Goal: Transaction & Acquisition: Purchase product/service

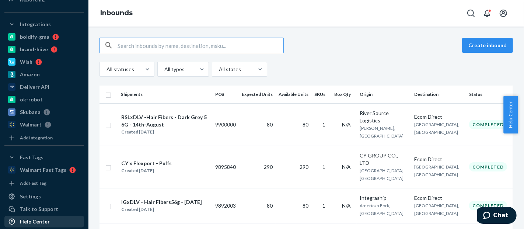
scroll to position [195, 0]
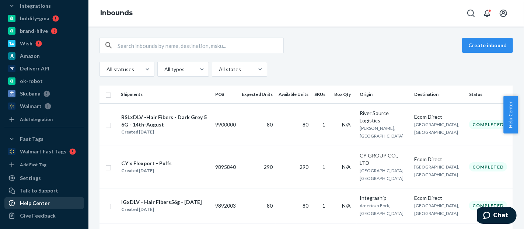
click at [45, 206] on div "Help Center" at bounding box center [44, 203] width 78 height 10
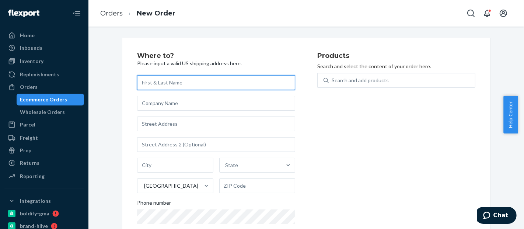
click at [169, 84] on input "text" at bounding box center [216, 82] width 158 height 15
paste input "[PERSON_NAME]"
type input "[PERSON_NAME]"
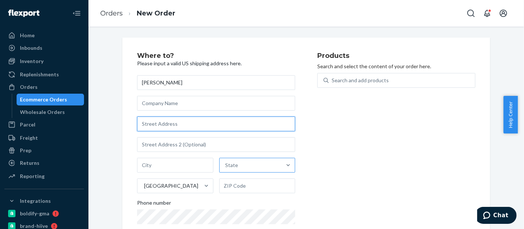
paste input "[STREET_ADDRESS]"
drag, startPoint x: 194, startPoint y: 125, endPoint x: 168, endPoint y: 123, distance: 25.9
click at [168, 123] on input "[STREET_ADDRESS]" at bounding box center [216, 124] width 158 height 15
type input "3 Artisan Dr"
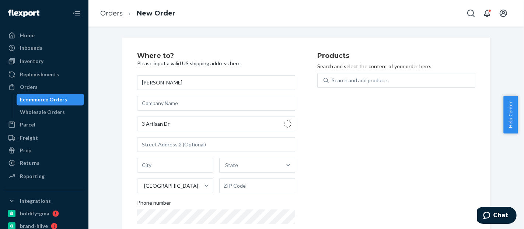
type input "[GEOGRAPHIC_DATA]"
type input "03079"
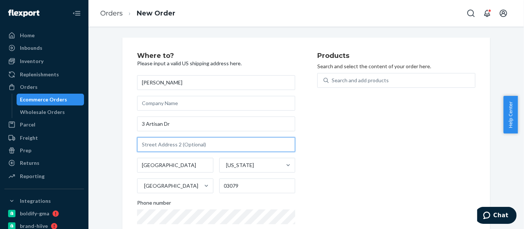
click at [174, 146] on input "text" at bounding box center [216, 144] width 158 height 15
paste input "unit 206)"
type input "unit 206)"
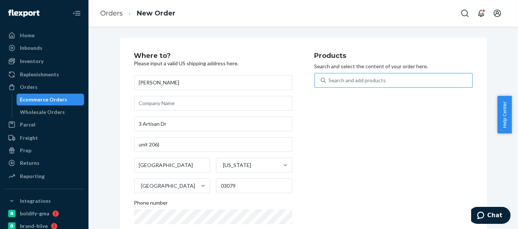
click at [420, 76] on div "Search and add products" at bounding box center [399, 80] width 146 height 13
click at [330, 77] on input "Search and add products" at bounding box center [329, 80] width 1 height 7
paste input "BLD2004BK"
type input "BLD2004BK"
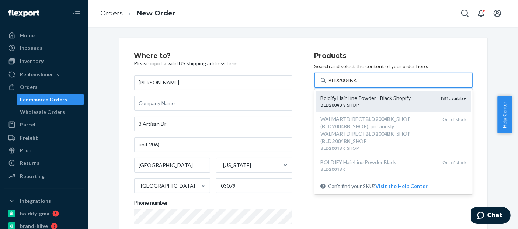
click at [376, 103] on div "BLD2004BK _SHOP" at bounding box center [378, 105] width 115 height 6
click at [359, 84] on input "BLD2004BK" at bounding box center [344, 80] width 30 height 7
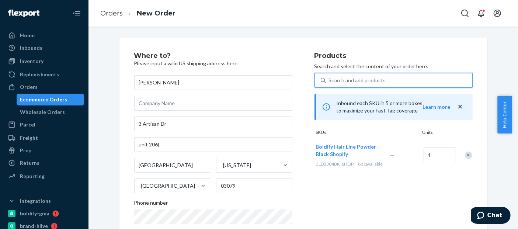
click at [352, 81] on div "Search and add products" at bounding box center [357, 80] width 57 height 7
click at [330, 81] on input "0 results available. Select is focused ,type to refine list, press Down to open…" at bounding box center [329, 80] width 1 height 7
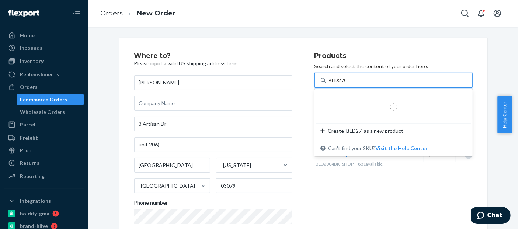
type input "BLD2700"
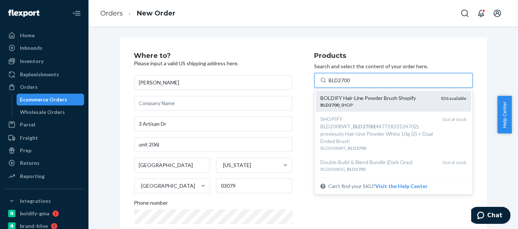
click at [359, 100] on div "BOLDIFY Hair-Line Powder Brush Shopify" at bounding box center [378, 97] width 115 height 7
click at [351, 84] on input "BLD2700" at bounding box center [340, 80] width 22 height 7
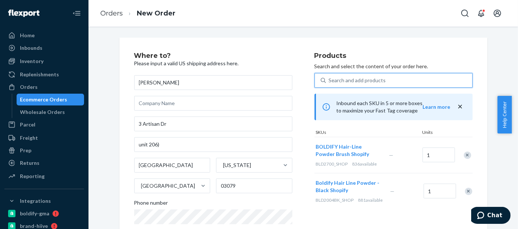
scroll to position [2, 0]
click at [432, 159] on input "1" at bounding box center [439, 155] width 32 height 15
type input "3"
click at [435, 191] on input "1" at bounding box center [440, 191] width 32 height 15
type input "3"
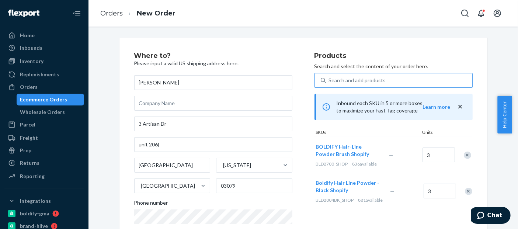
click at [401, 188] on div "—" at bounding box center [405, 191] width 33 height 19
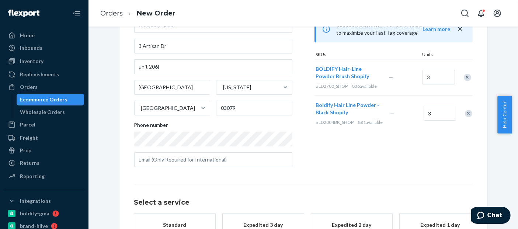
scroll to position [143, 0]
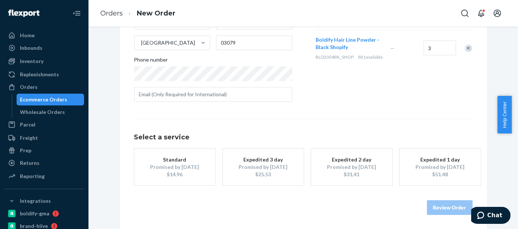
click at [186, 164] on div "Promised by [DATE]" at bounding box center [174, 166] width 59 height 7
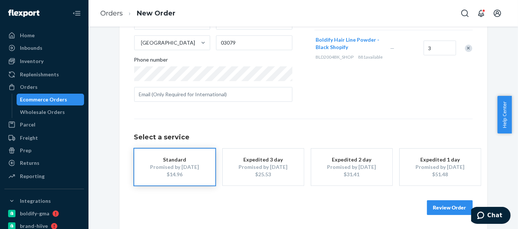
click at [450, 207] on button "Review Order" at bounding box center [450, 207] width 46 height 15
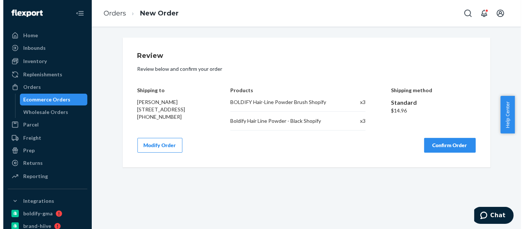
scroll to position [0, 0]
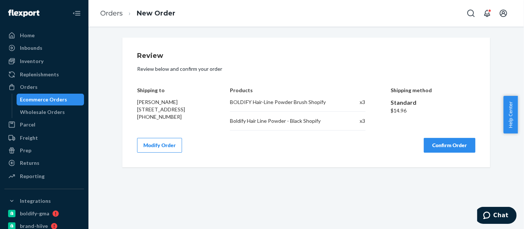
click at [460, 149] on button "Confirm Order" at bounding box center [450, 145] width 52 height 15
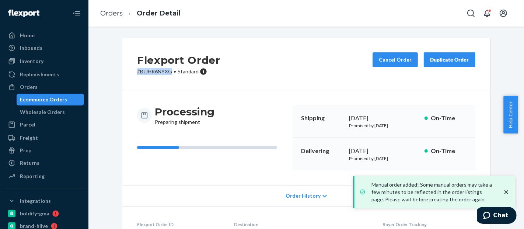
drag, startPoint x: 170, startPoint y: 74, endPoint x: 131, endPoint y: 77, distance: 39.9
click at [131, 77] on div "Flexport Order # BJJHR6NYXG • Standard Cancel Order Duplicate Order" at bounding box center [306, 64] width 368 height 53
copy p "# BJJHR6NYXG"
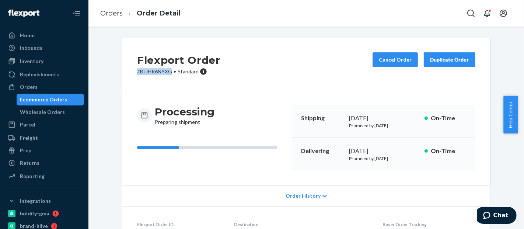
click at [56, 95] on div "Ecommerce Orders" at bounding box center [50, 99] width 66 height 10
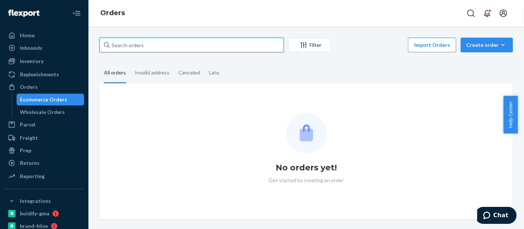
click at [134, 45] on input "text" at bounding box center [192, 45] width 184 height 15
paste input "577077308816069160"
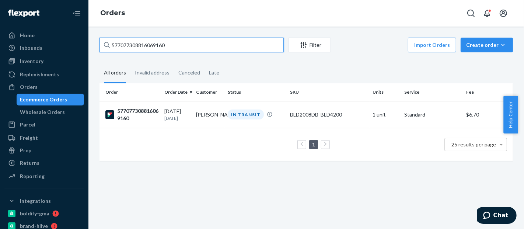
click at [132, 50] on input "577077308816069160" at bounding box center [192, 45] width 184 height 15
paste input "022785311272"
type input "577077022785311272"
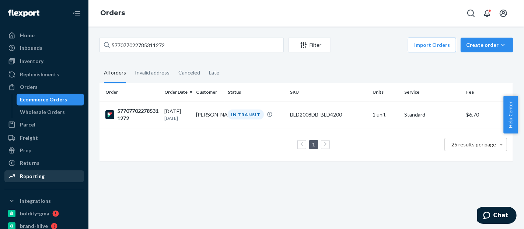
click at [42, 179] on div "Reporting" at bounding box center [32, 176] width 25 height 7
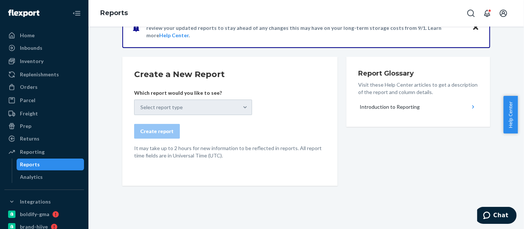
scroll to position [30, 0]
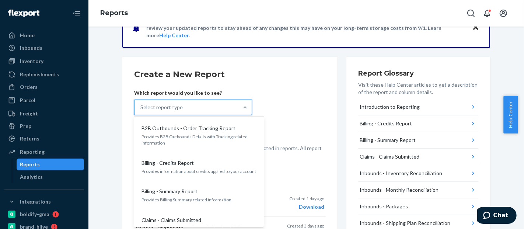
click at [213, 111] on div "Select report type" at bounding box center [187, 107] width 104 height 15
click at [141, 111] on input "option B2B Outbounds - Order Tracking Report focused, 1 of 31. 31 results avail…" at bounding box center [141, 107] width 1 height 7
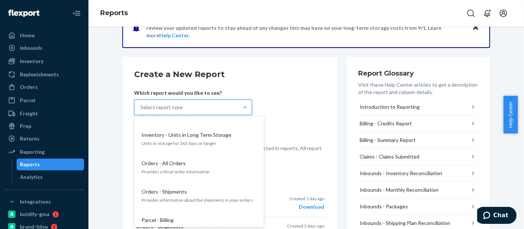
scroll to position [561, 0]
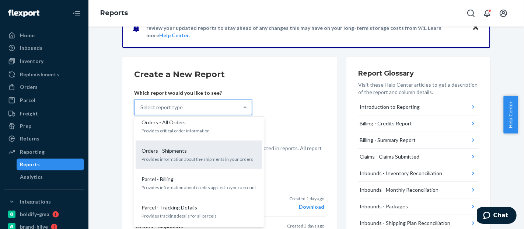
click at [194, 156] on p "Provides information about the shipments in your orders" at bounding box center [199, 159] width 115 height 6
click at [141, 111] on input "option Orders - Shipments focused, 18 of 31. 31 results available. Use Up and D…" at bounding box center [141, 107] width 1 height 7
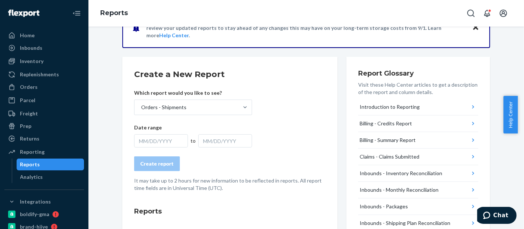
click at [167, 139] on div "MM/DD/YYYY" at bounding box center [161, 140] width 54 height 13
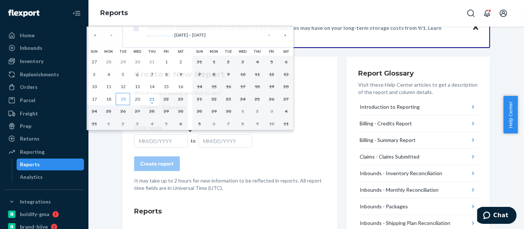
click at [123, 99] on abbr "19" at bounding box center [123, 99] width 5 height 6
click at [151, 100] on abbr "21" at bounding box center [151, 99] width 5 height 6
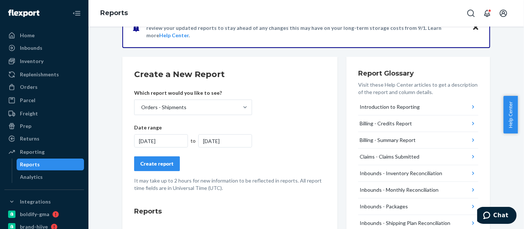
click at [164, 166] on div "Create report" at bounding box center [157, 163] width 33 height 7
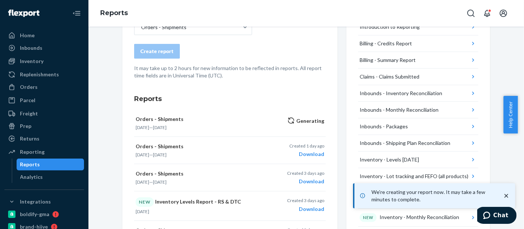
scroll to position [116, 0]
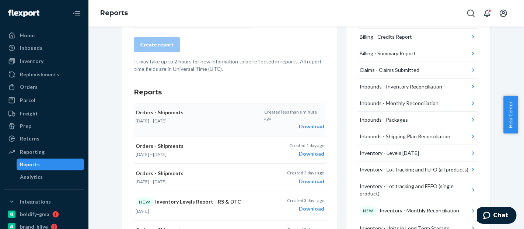
click at [309, 123] on div "Download" at bounding box center [294, 126] width 60 height 7
click at [39, 88] on div "Orders" at bounding box center [44, 87] width 78 height 10
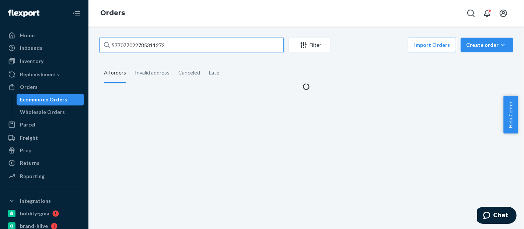
click at [151, 49] on input "577077022785311272" at bounding box center [192, 45] width 184 height 15
paste input "66950629089"
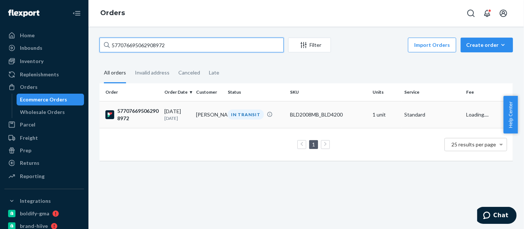
type input "577076695062908972"
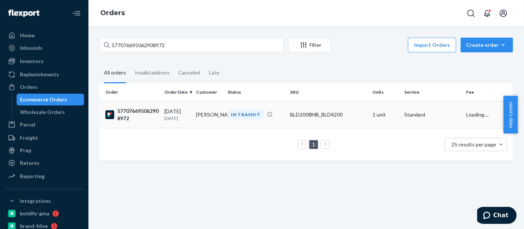
click at [326, 111] on div "BLD2008MB_BLD4200" at bounding box center [328, 114] width 77 height 7
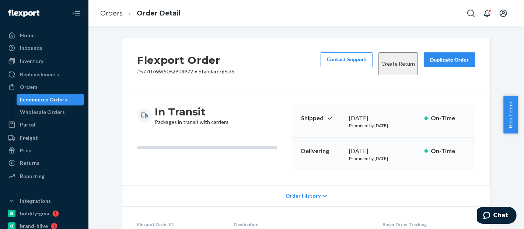
drag, startPoint x: 524, startPoint y: 104, endPoint x: 524, endPoint y: 185, distance: 81.5
click at [518, 185] on body "Home Inbounds Shipping Plans Problems Inventory Products Replenishments Orders …" at bounding box center [262, 114] width 524 height 229
click at [513, 101] on span "Help Center" at bounding box center [511, 115] width 14 height 38
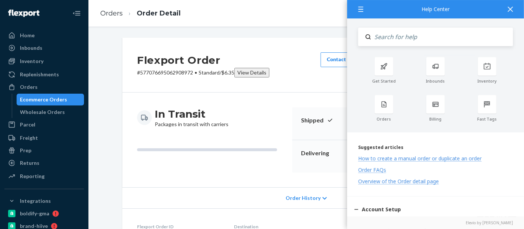
click at [515, 3] on div at bounding box center [511, 9] width 16 height 18
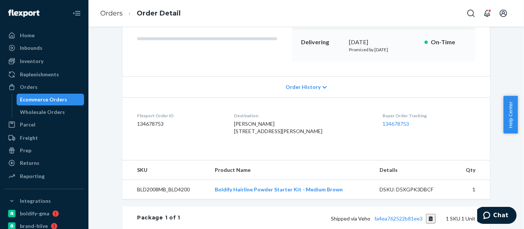
scroll to position [185, 0]
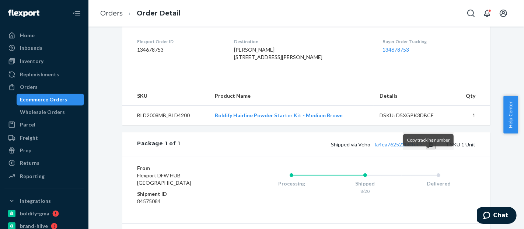
click at [429, 149] on button "Copy tracking number" at bounding box center [431, 145] width 10 height 10
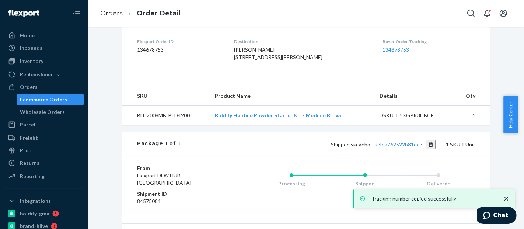
click at [45, 99] on div "Ecommerce Orders" at bounding box center [43, 99] width 47 height 7
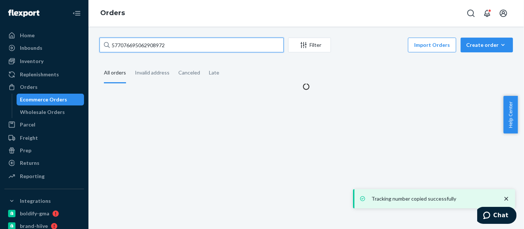
click at [143, 41] on input "577076695062908972" at bounding box center [192, 45] width 184 height 15
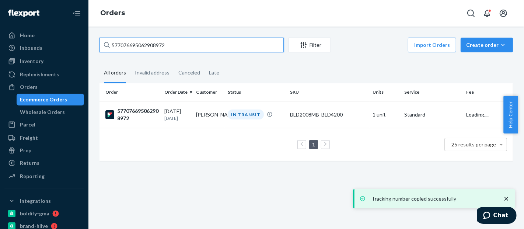
click at [143, 41] on input "577076695062908972" at bounding box center [192, 45] width 184 height 15
paste input "719078249391"
type input "577076719078249391"
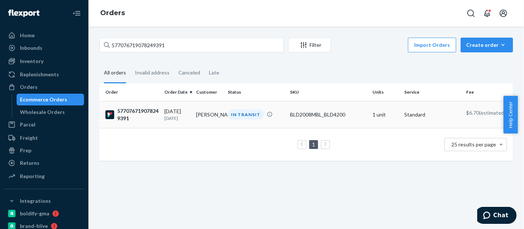
click at [318, 108] on td "BLD2008MBL_BLD4200" at bounding box center [328, 114] width 83 height 27
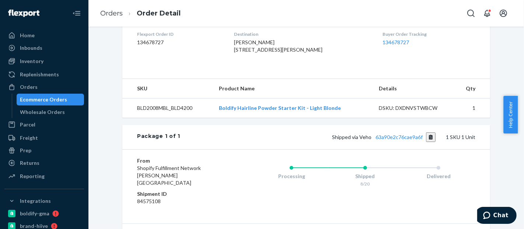
scroll to position [204, 0]
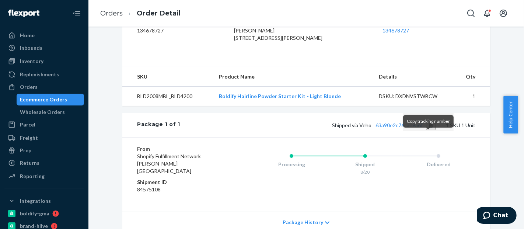
click at [428, 130] on button "Copy tracking number" at bounding box center [431, 126] width 10 height 10
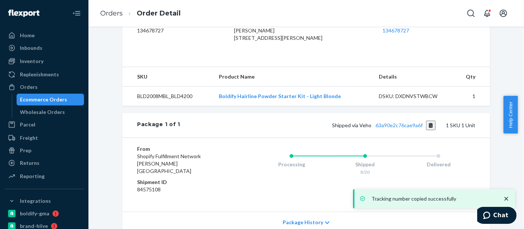
click at [56, 97] on div "Ecommerce Orders" at bounding box center [43, 99] width 47 height 7
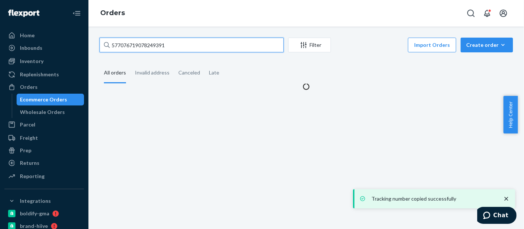
click at [135, 48] on input "577076719078249391" at bounding box center [192, 45] width 184 height 15
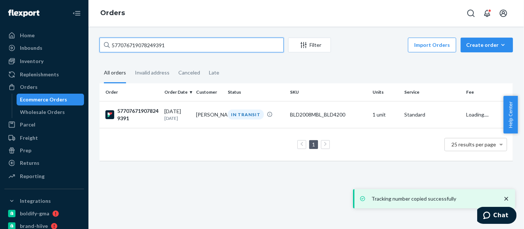
paste input "7243022512932"
type input "577077243022512932"
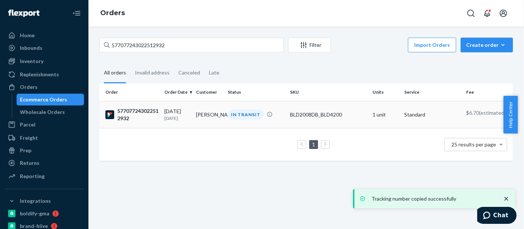
click at [318, 113] on div "BLD2008DB_BLD4200" at bounding box center [328, 114] width 77 height 7
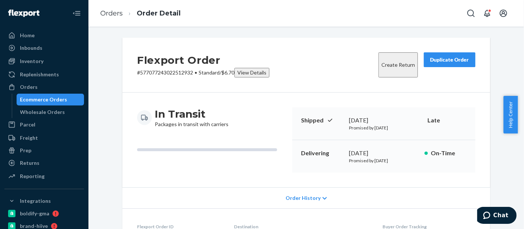
scroll to position [259, 0]
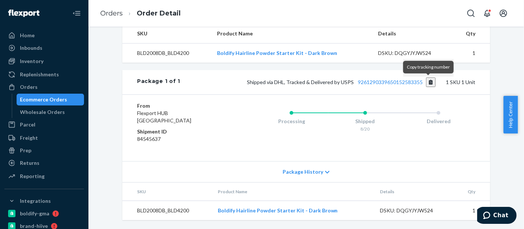
click at [429, 83] on button "Copy tracking number" at bounding box center [431, 82] width 10 height 10
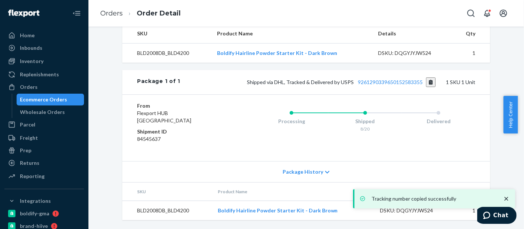
click at [57, 100] on div "Ecommerce Orders" at bounding box center [43, 99] width 47 height 7
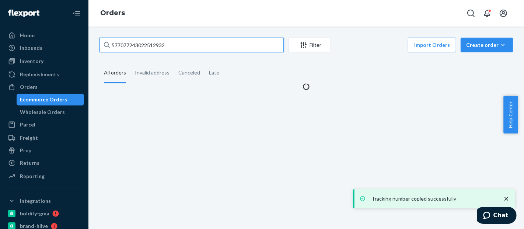
click at [147, 39] on input "577077243022512932" at bounding box center [192, 45] width 184 height 15
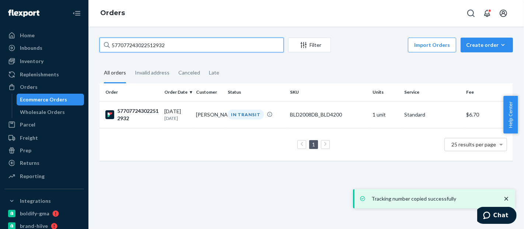
click at [148, 43] on input "577077243022512932" at bounding box center [192, 45] width 184 height 15
paste input "#S1A6Y4ZFGE"
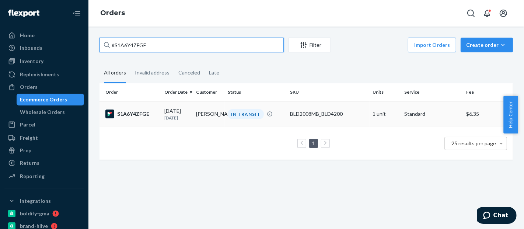
type input "#S1A6Y4ZFGE"
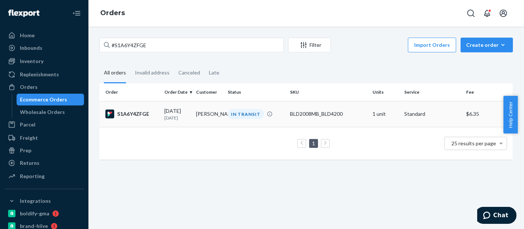
click at [317, 112] on div "BLD2008MB_BLD4200" at bounding box center [328, 113] width 77 height 7
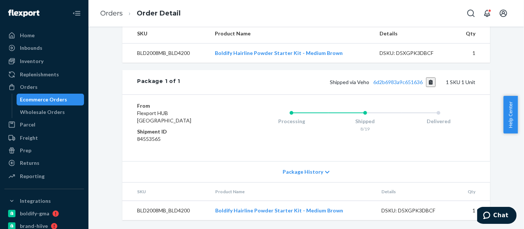
scroll to position [252, 0]
click at [432, 87] on button "Copy tracking number" at bounding box center [431, 82] width 10 height 10
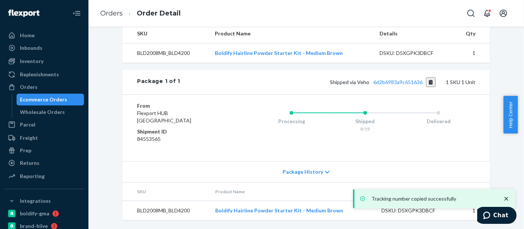
click at [44, 97] on div "Ecommerce Orders" at bounding box center [43, 99] width 47 height 7
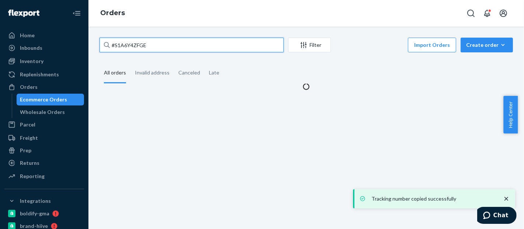
click at [98, 51] on div "#S1A6Y4ZFGE Filter Import Orders Create order Ecommerce order Removal order All…" at bounding box center [306, 64] width 425 height 53
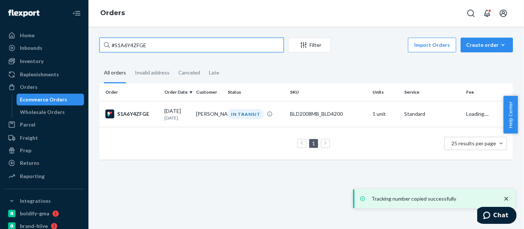
paste input "HJ1YKNFYXG"
type input "#HJ1YKNFYXG"
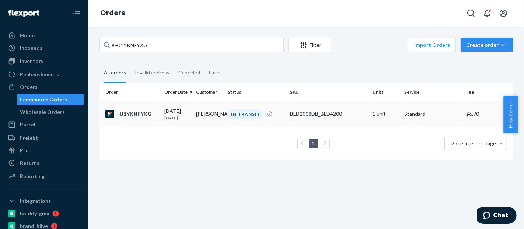
click at [323, 107] on td "BLD2008DB_BLD4200" at bounding box center [328, 114] width 83 height 26
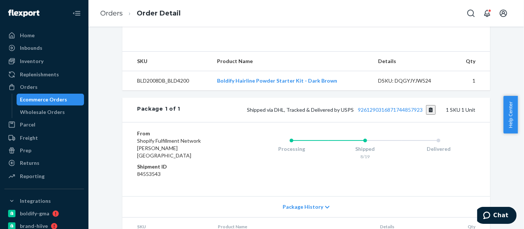
scroll to position [225, 0]
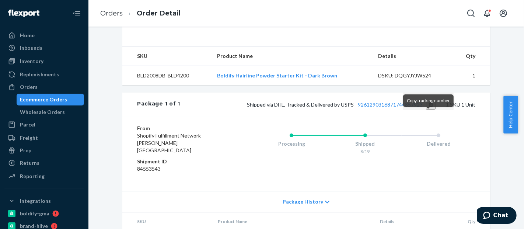
click at [428, 110] on button "Copy tracking number" at bounding box center [431, 105] width 10 height 10
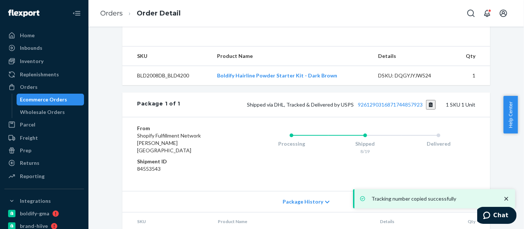
click at [40, 100] on div "Ecommerce Orders" at bounding box center [43, 99] width 47 height 7
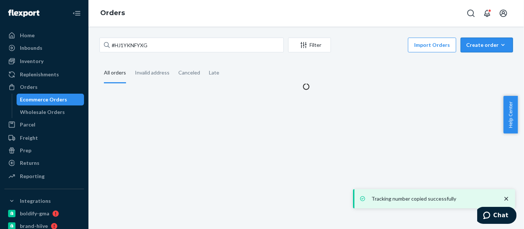
click at [493, 39] on button "Create order Ecommerce order Removal order" at bounding box center [487, 45] width 52 height 15
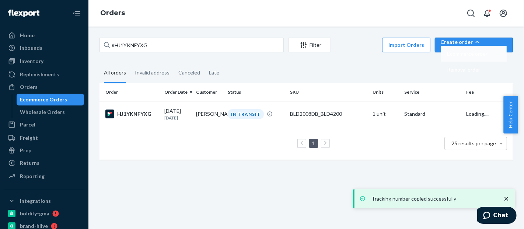
click at [481, 56] on span "Ecommerce order" at bounding box center [467, 53] width 41 height 5
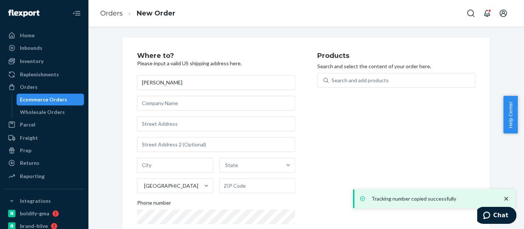
type input "[PERSON_NAME]"
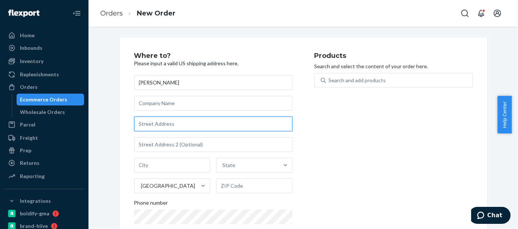
paste input "33467 [PERSON_NAME] Dr"
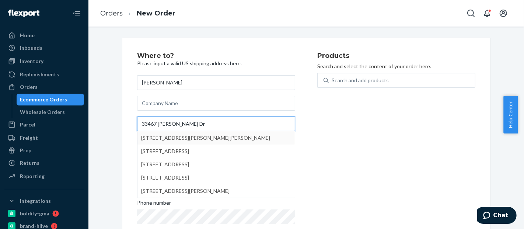
type input "33467 [PERSON_NAME] Dr"
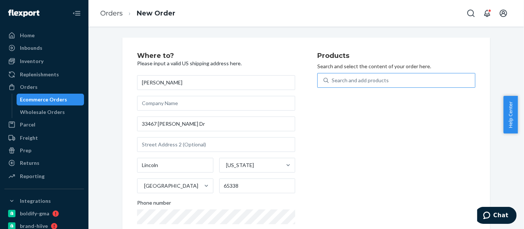
click at [413, 77] on div "Search and add products" at bounding box center [402, 80] width 146 height 13
click at [333, 77] on input "Search and add products" at bounding box center [332, 80] width 1 height 7
paste input "BLD0112BL_SHOP"
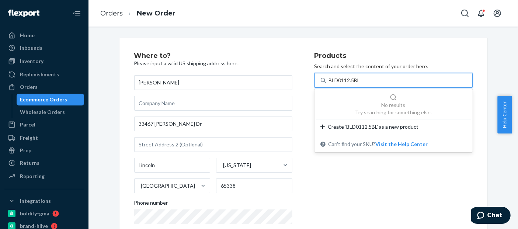
type input "BLD01125BL"
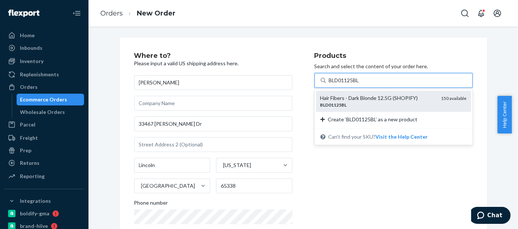
click at [384, 103] on div "BLD01125BL" at bounding box center [378, 105] width 115 height 6
click at [361, 84] on input "BLD01125BL" at bounding box center [345, 80] width 32 height 7
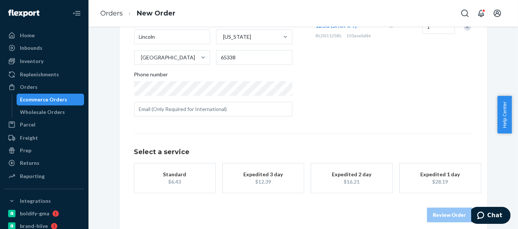
scroll to position [136, 0]
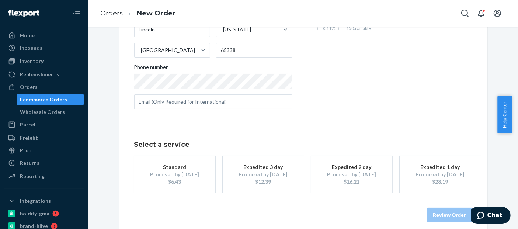
click at [194, 166] on div "Standard" at bounding box center [174, 166] width 59 height 7
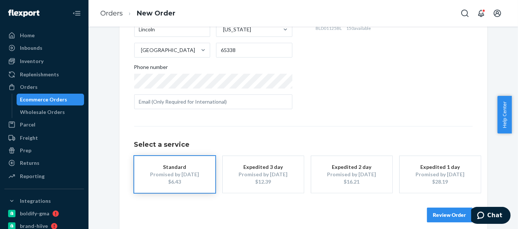
click at [451, 213] on button "Review Order" at bounding box center [450, 215] width 46 height 15
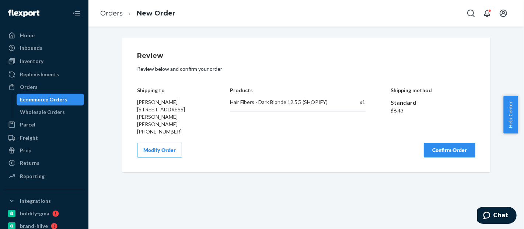
click at [450, 143] on button "Confirm Order" at bounding box center [450, 150] width 52 height 15
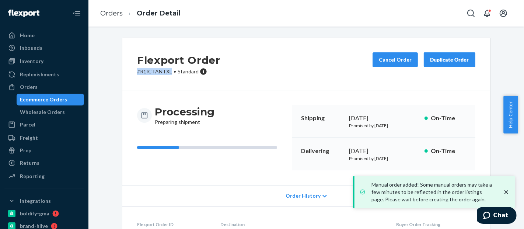
drag, startPoint x: 167, startPoint y: 72, endPoint x: 132, endPoint y: 71, distance: 35.1
click at [132, 71] on div "Flexport Order # R1ICTANTXL • Standard Cancel Order Duplicate Order" at bounding box center [306, 64] width 368 height 53
copy p "# R1ICTANTXL"
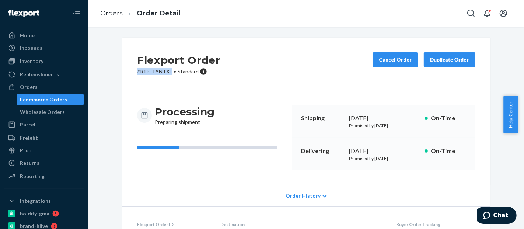
click at [435, 59] on div "Duplicate Order" at bounding box center [449, 59] width 39 height 7
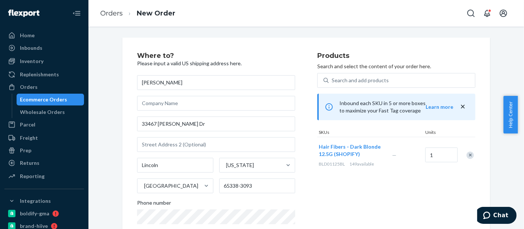
click at [168, 82] on input "[PERSON_NAME]" at bounding box center [216, 82] width 158 height 15
type input "[PERSON_NAME]"
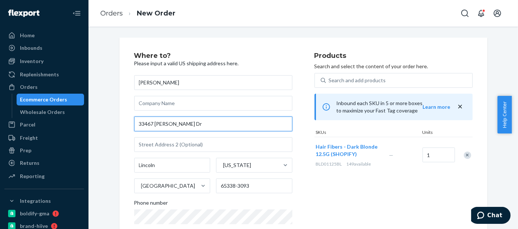
paste input "[STREET_ADDRESS]"
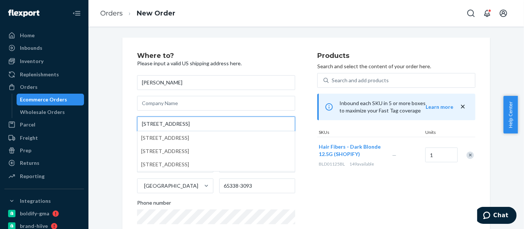
drag, startPoint x: 181, startPoint y: 124, endPoint x: 170, endPoint y: 123, distance: 10.7
click at [170, 123] on input "[STREET_ADDRESS]" at bounding box center [216, 124] width 158 height 15
type input "[STREET_ADDRESS]"
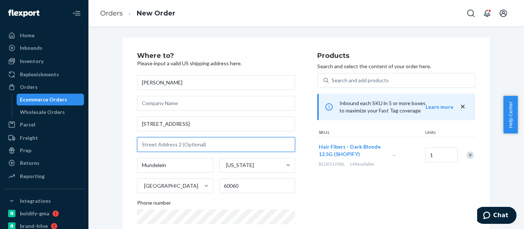
click at [165, 143] on input "text" at bounding box center [216, 144] width 158 height 15
paste input "Apt 309"
type input "Apt 309"
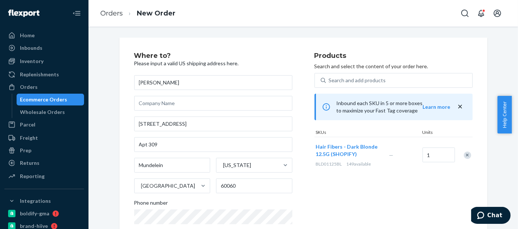
click at [315, 195] on div "Products Search and select the content of your order here. Search and add produ…" at bounding box center [394, 151] width 158 height 198
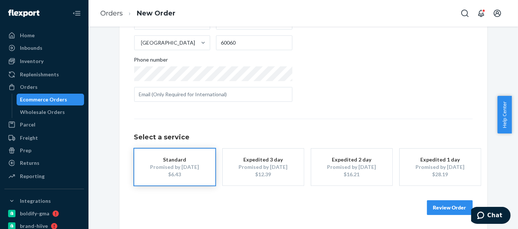
click at [198, 166] on div "Promised by [DATE]" at bounding box center [174, 166] width 59 height 7
click at [450, 208] on button "Review Order" at bounding box center [450, 207] width 46 height 15
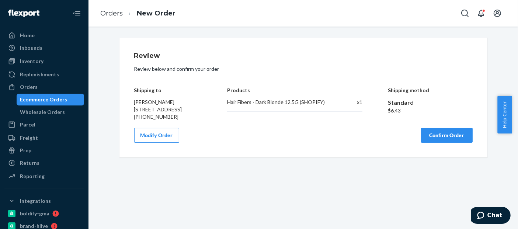
click at [440, 143] on button "Confirm Order" at bounding box center [447, 135] width 52 height 15
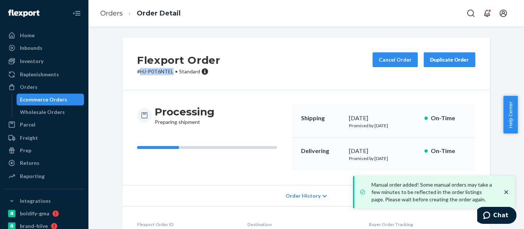
drag, startPoint x: 169, startPoint y: 73, endPoint x: 136, endPoint y: 73, distance: 32.1
click at [137, 73] on p "# HJ-P0T6NTEL • Standard" at bounding box center [178, 71] width 83 height 7
copy p "# HJ-P0T6NTEL"
click at [45, 97] on div "Ecommerce Orders" at bounding box center [43, 99] width 47 height 7
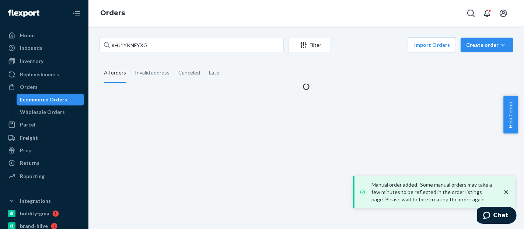
click at [476, 38] on button "Create order Ecommerce order Removal order" at bounding box center [487, 45] width 52 height 15
click at [489, 59] on button "Ecommerce order" at bounding box center [474, 54] width 66 height 16
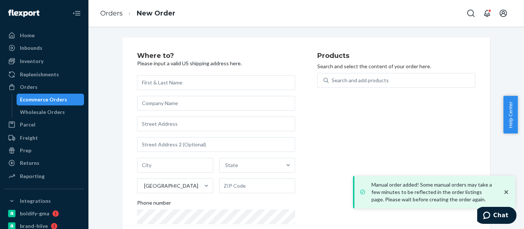
click at [218, 79] on input "text" at bounding box center [216, 82] width 158 height 15
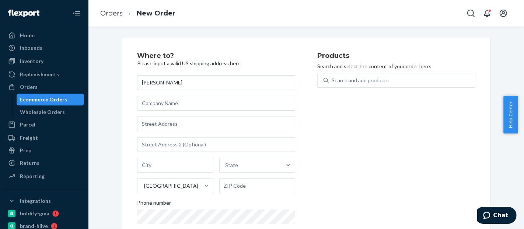
type input "[PERSON_NAME]"
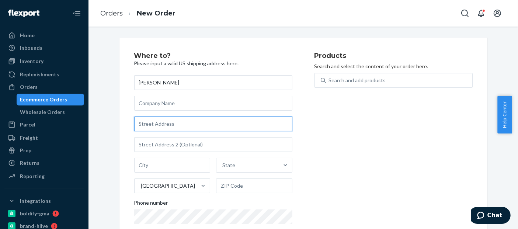
paste input "[STREET_ADDRESS])"
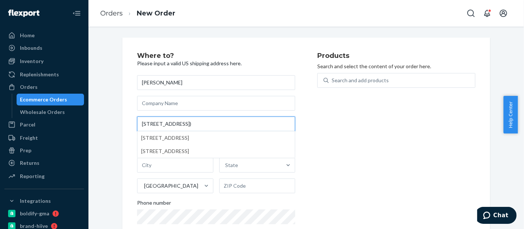
drag, startPoint x: 219, startPoint y: 123, endPoint x: 179, endPoint y: 122, distance: 40.6
click at [179, 122] on input "[STREET_ADDRESS])" at bounding box center [216, 124] width 158 height 15
type input "[STREET_ADDRESS]"
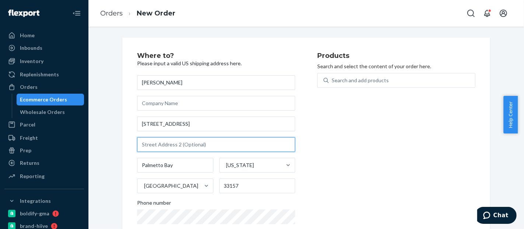
click at [190, 145] on input "text" at bounding box center [216, 144] width 158 height 15
paste input "(Apt B201)"
type input "(Apt B201)"
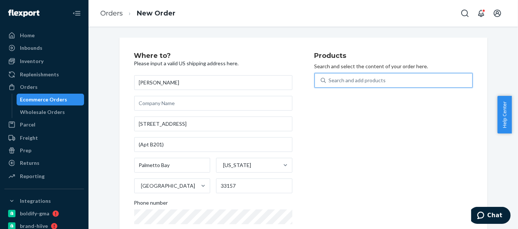
click at [391, 77] on div "Search and add products" at bounding box center [399, 80] width 146 height 13
click at [330, 77] on input "0 results available. Use Up and Down to choose options, press Enter to select t…" at bounding box center [329, 80] width 1 height 7
paste input "BLD0112BL_SHOP"
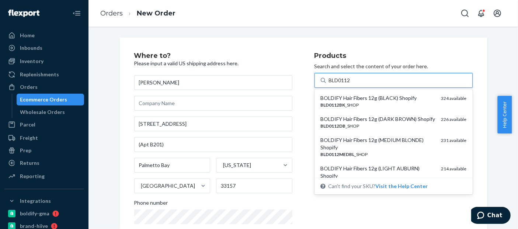
type input "BLD01125"
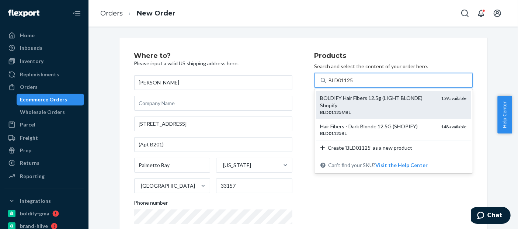
click at [370, 106] on div "BOLDIFY Hair Fibers 12.5g (LIGHT BLONDE) Shopify" at bounding box center [378, 101] width 115 height 15
click at [354, 84] on input "BLD01125" at bounding box center [341, 80] width 25 height 7
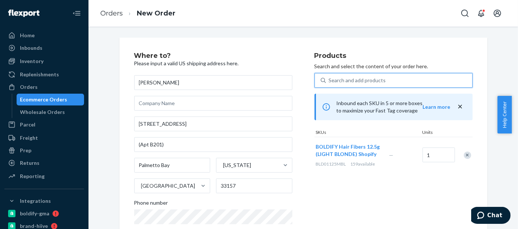
click at [363, 85] on div "Search and add products" at bounding box center [399, 80] width 146 height 13
click at [330, 84] on input "0 results available. Select is focused ,type to refine list, press Down to open…" at bounding box center [329, 80] width 1 height 7
paste input "BLD0112BL_SHOP"
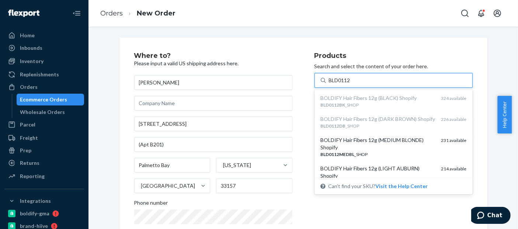
type input "BLD01125"
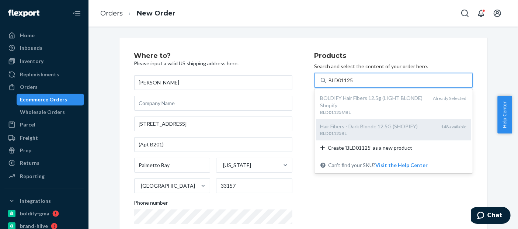
click at [395, 134] on div "BLD01125BL" at bounding box center [378, 133] width 115 height 6
click at [354, 84] on input "BLD01125" at bounding box center [341, 80] width 25 height 7
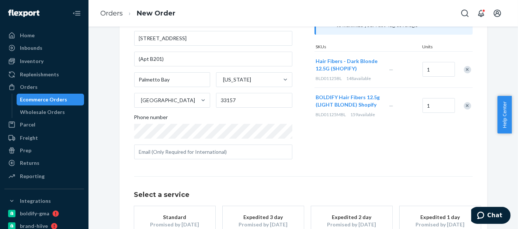
scroll to position [83, 0]
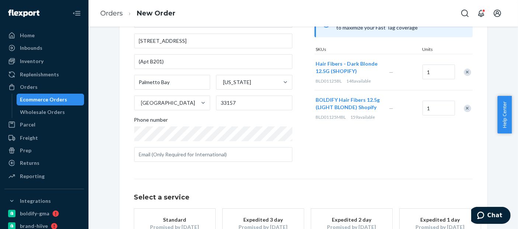
click at [465, 108] on div "Remove Item" at bounding box center [467, 108] width 7 height 7
click at [188, 222] on div "Standard" at bounding box center [174, 219] width 59 height 7
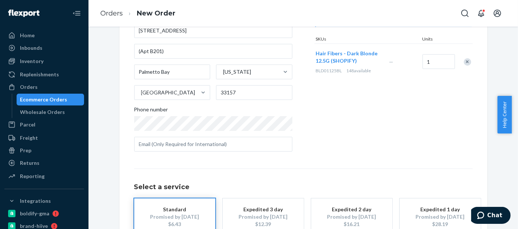
scroll to position [143, 0]
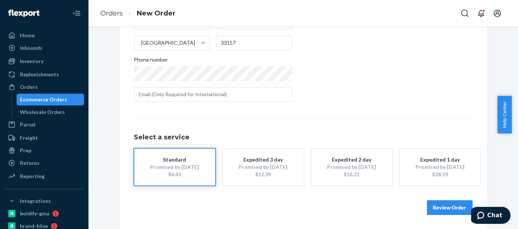
click at [447, 209] on button "Review Order" at bounding box center [450, 207] width 46 height 15
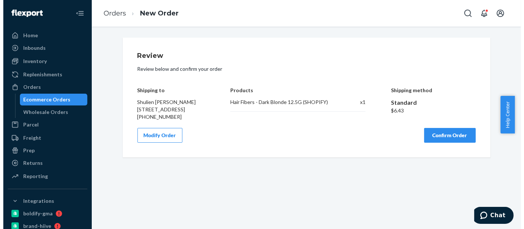
scroll to position [0, 0]
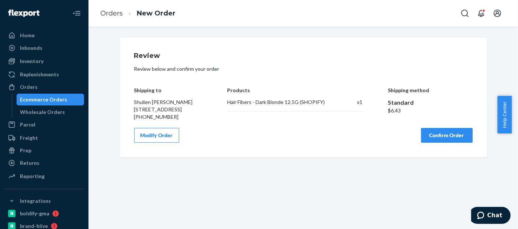
click at [457, 143] on button "Confirm Order" at bounding box center [447, 135] width 52 height 15
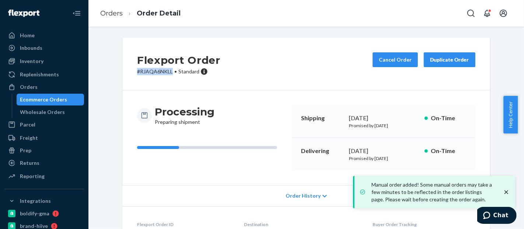
drag, startPoint x: 169, startPoint y: 72, endPoint x: 129, endPoint y: 74, distance: 39.5
click at [129, 74] on div "Flexport Order # RJAQA6NKLL • Standard Cancel Order Duplicate Order" at bounding box center [306, 64] width 368 height 53
copy p "# RJAQA6NKLL"
click at [41, 94] on div "Ecommerce Orders" at bounding box center [50, 99] width 66 height 10
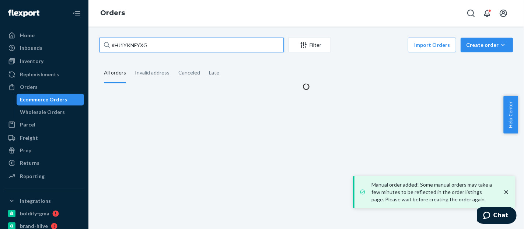
drag, startPoint x: 151, startPoint y: 48, endPoint x: 93, endPoint y: 45, distance: 58.7
click at [93, 45] on div "#HJ1YKNFYXG Filter Import Orders Create order Ecommerce order Removal order All…" at bounding box center [307, 128] width 436 height 202
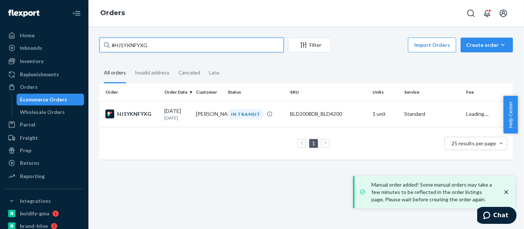
paste input "[CREDIT_CARD_NUMBER]"
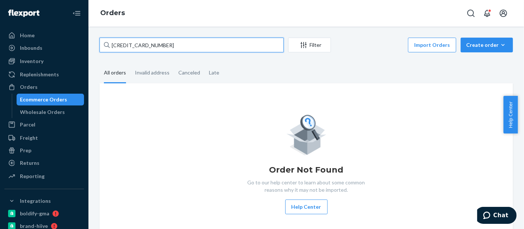
type input "[CREDIT_CARD_NUMBER]"
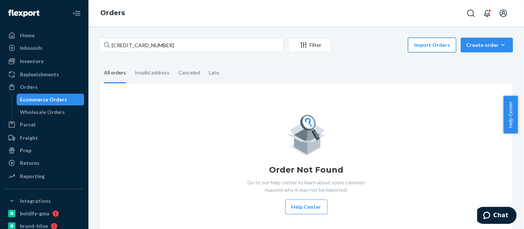
click at [436, 43] on button "Import Orders" at bounding box center [432, 45] width 48 height 15
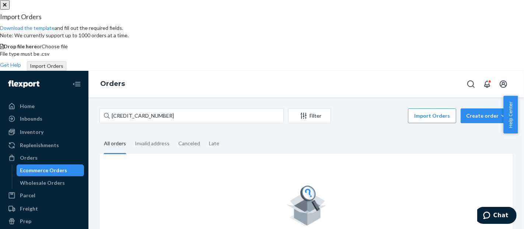
click at [42, 49] on span "or" at bounding box center [39, 46] width 5 height 6
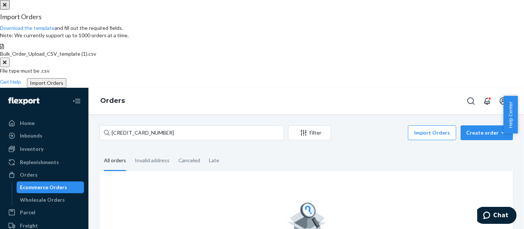
click at [66, 88] on button "Import Orders" at bounding box center [46, 83] width 39 height 10
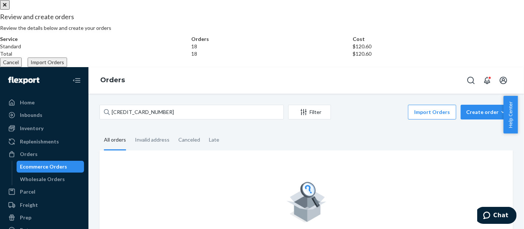
click at [67, 67] on button "Import Orders" at bounding box center [47, 63] width 39 height 10
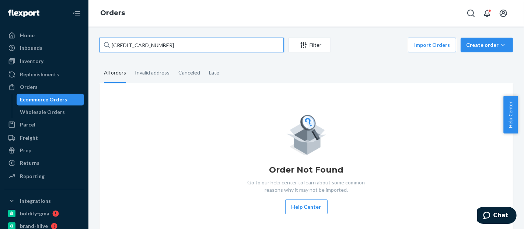
click at [138, 46] on input "[CREDIT_CARD_NUMBER]" at bounding box center [192, 45] width 184 height 15
